Goal: Task Accomplishment & Management: Manage account settings

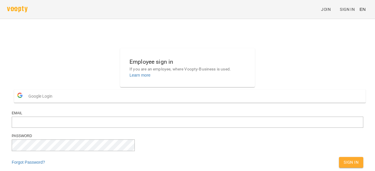
scroll to position [29, 0]
type input "**********"
click at [344, 159] on span "Sign In" at bounding box center [351, 162] width 15 height 7
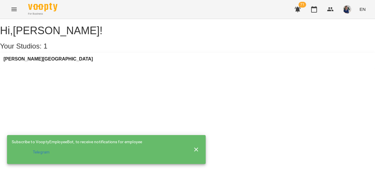
click at [195, 147] on icon "button" at bounding box center [196, 150] width 7 height 7
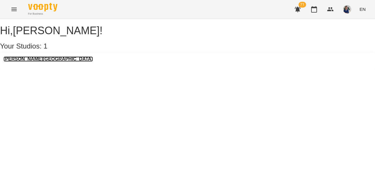
click at [40, 62] on h3 "[PERSON_NAME][GEOGRAPHIC_DATA]" at bounding box center [48, 59] width 89 height 5
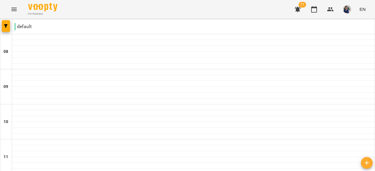
type input "**********"
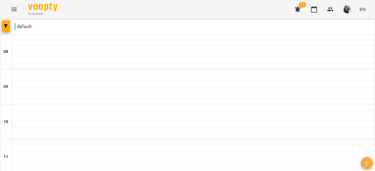
scroll to position [165, 0]
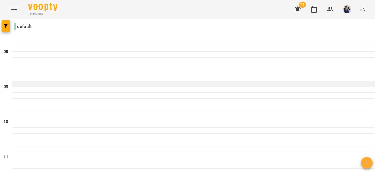
scroll to position [322, 0]
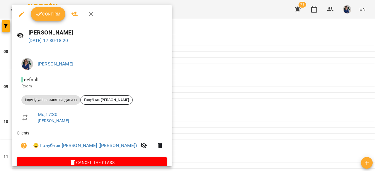
click at [50, 16] on span "Confirm" at bounding box center [47, 14] width 25 height 7
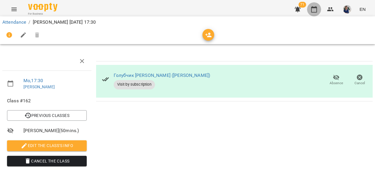
click at [313, 7] on icon "button" at bounding box center [314, 9] width 6 height 6
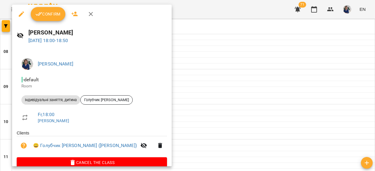
click at [44, 18] on button "Confirm" at bounding box center [48, 14] width 35 height 14
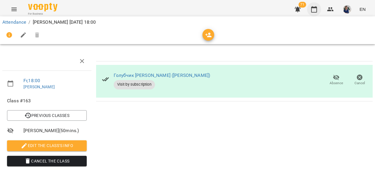
click at [316, 9] on icon "button" at bounding box center [314, 9] width 7 height 7
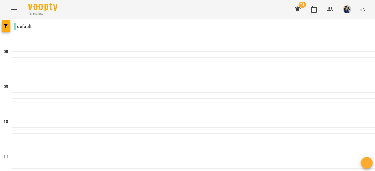
type input "**********"
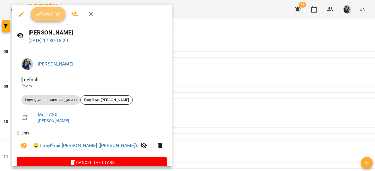
click at [47, 13] on span "Confirm" at bounding box center [47, 14] width 25 height 7
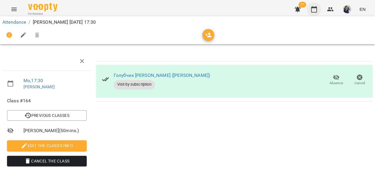
click at [314, 11] on icon "button" at bounding box center [314, 9] width 7 height 7
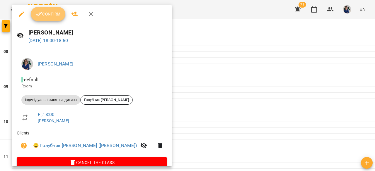
click at [49, 13] on span "Confirm" at bounding box center [47, 14] width 25 height 7
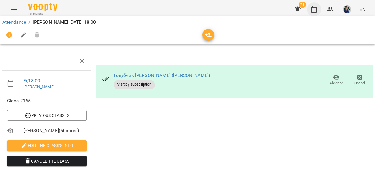
click at [315, 6] on icon "button" at bounding box center [314, 9] width 7 height 7
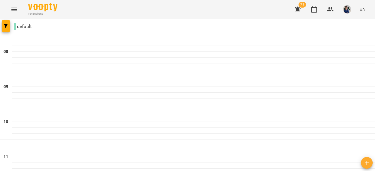
type input "**********"
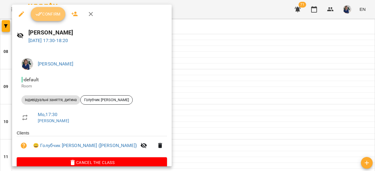
click at [48, 15] on span "Confirm" at bounding box center [47, 14] width 25 height 7
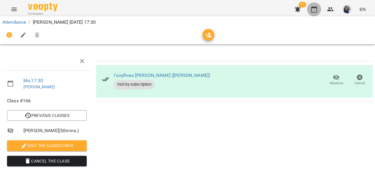
click at [315, 9] on icon "button" at bounding box center [314, 9] width 7 height 7
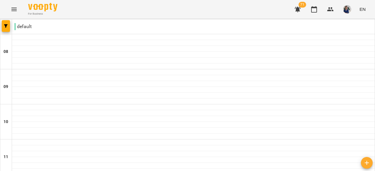
scroll to position [429, 0]
click at [14, 6] on icon "Menu" at bounding box center [14, 9] width 7 height 7
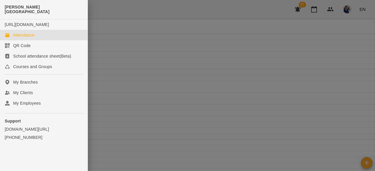
click at [172, 60] on div at bounding box center [187, 85] width 375 height 171
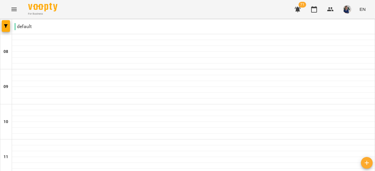
scroll to position [253, 0]
click at [349, 11] on img "button" at bounding box center [347, 9] width 8 height 8
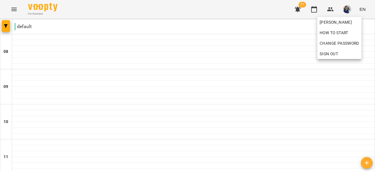
click at [269, 53] on div at bounding box center [187, 85] width 375 height 171
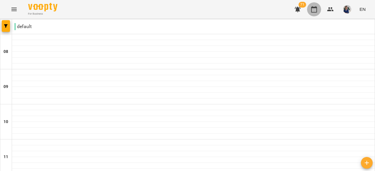
click at [313, 13] on icon "button" at bounding box center [314, 9] width 7 height 7
click at [315, 10] on icon "button" at bounding box center [314, 9] width 7 height 7
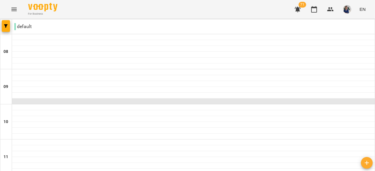
scroll to position [322, 0]
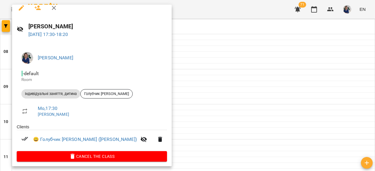
scroll to position [9, 0]
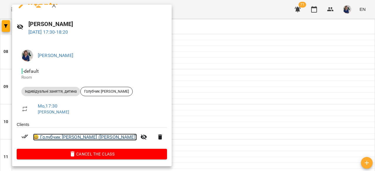
click at [69, 139] on link "😀 Голубчик [PERSON_NAME] ([PERSON_NAME])" at bounding box center [85, 137] width 104 height 7
